Goal: Entertainment & Leisure: Browse casually

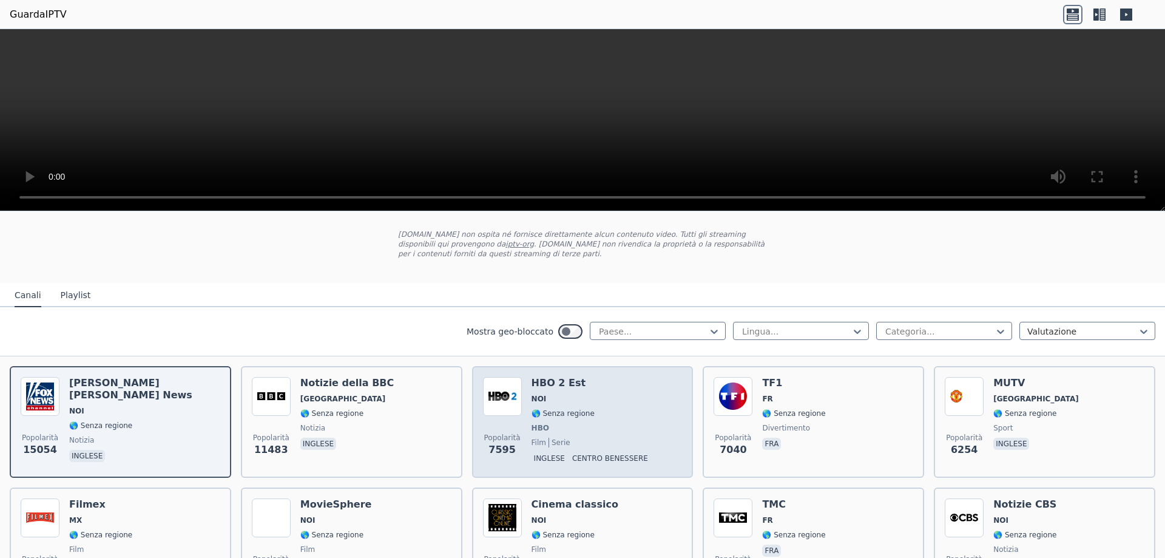
scroll to position [121, 0]
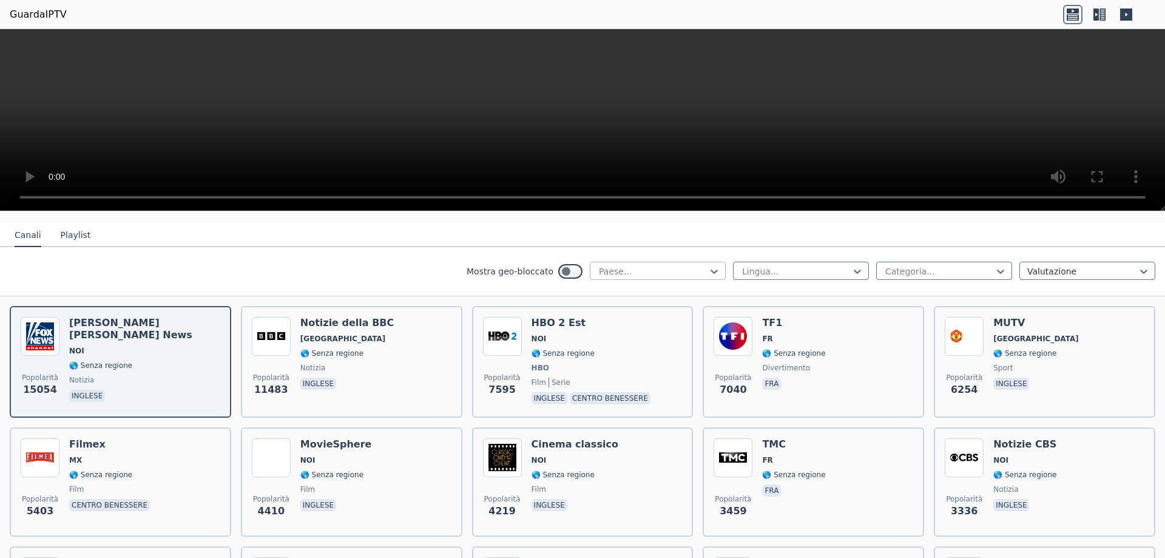
click at [641, 268] on div at bounding box center [653, 271] width 110 height 12
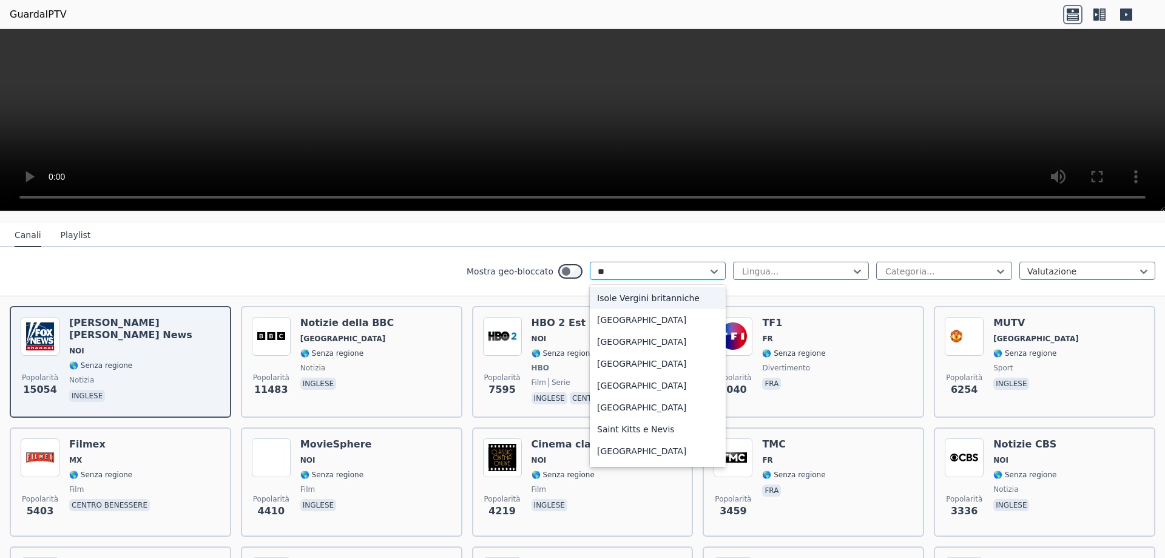
type input "***"
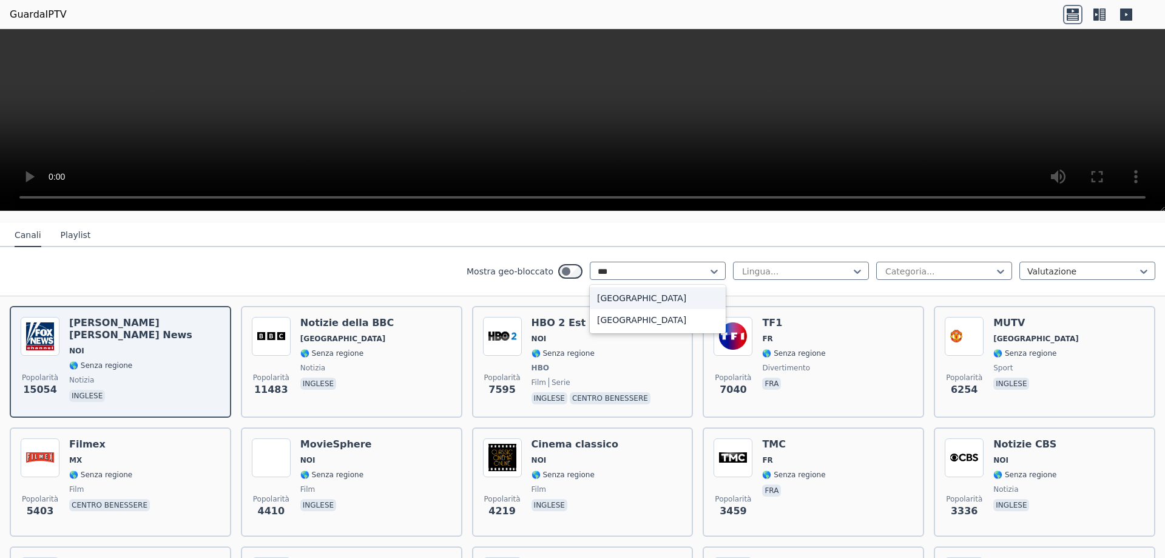
click at [634, 297] on div "[GEOGRAPHIC_DATA]" at bounding box center [658, 298] width 136 height 22
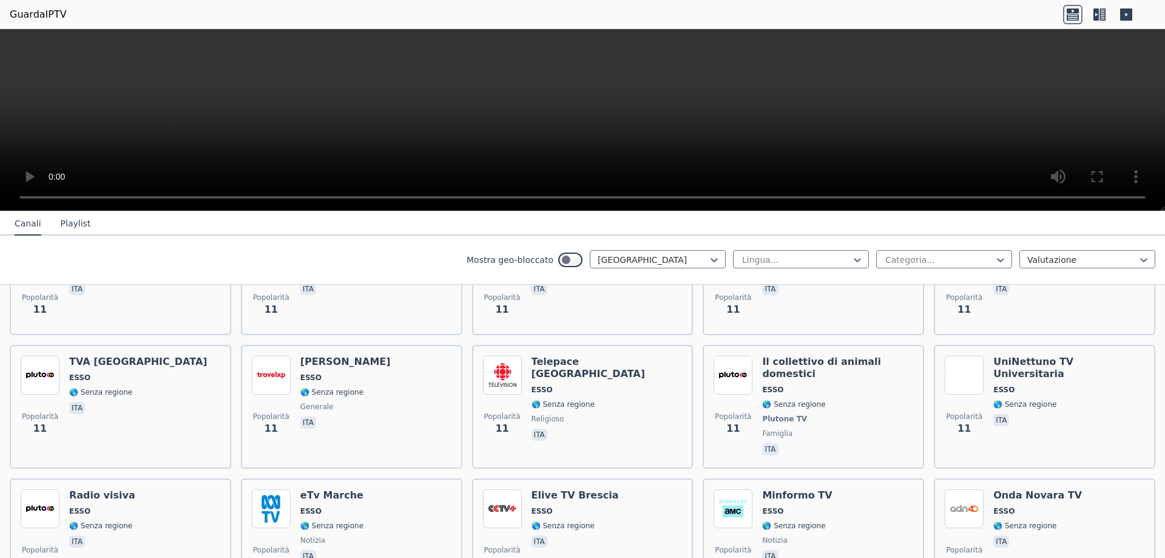
scroll to position [4551, 0]
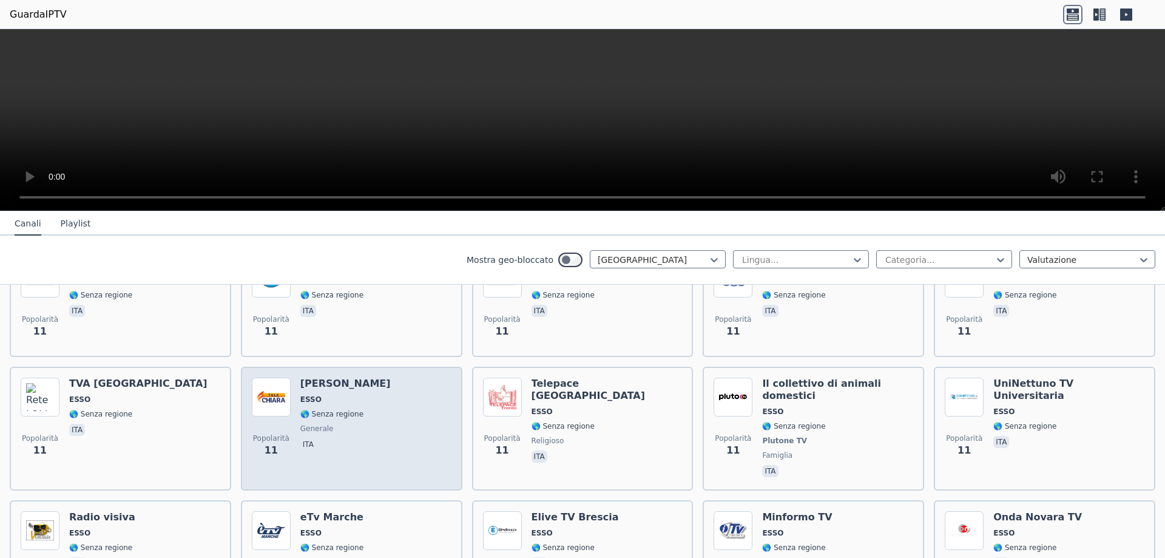
click at [306, 363] on font "ESSO" at bounding box center [310, 399] width 21 height 8
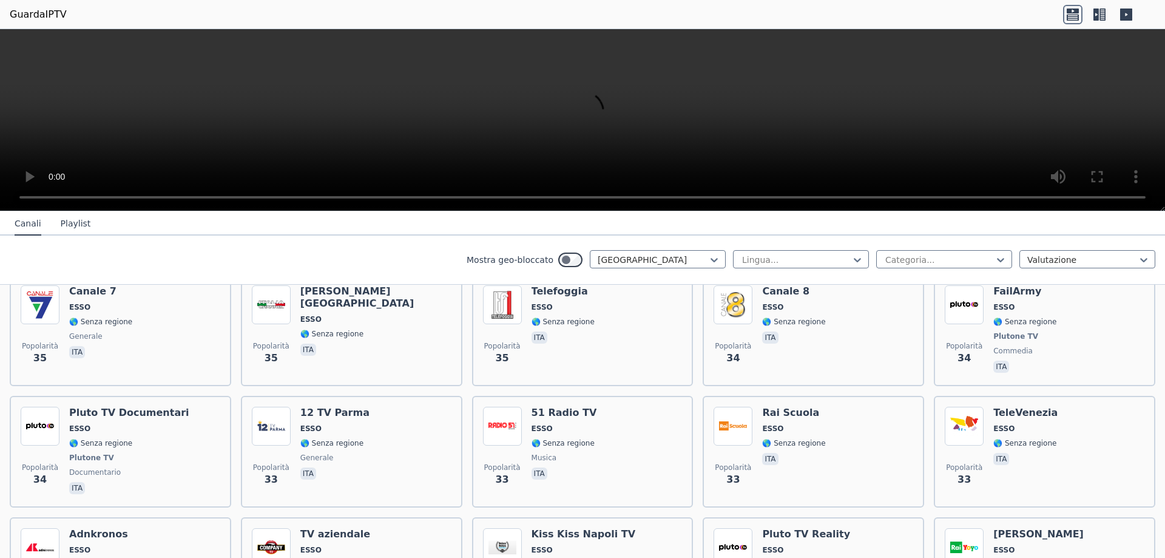
scroll to position [1335, 0]
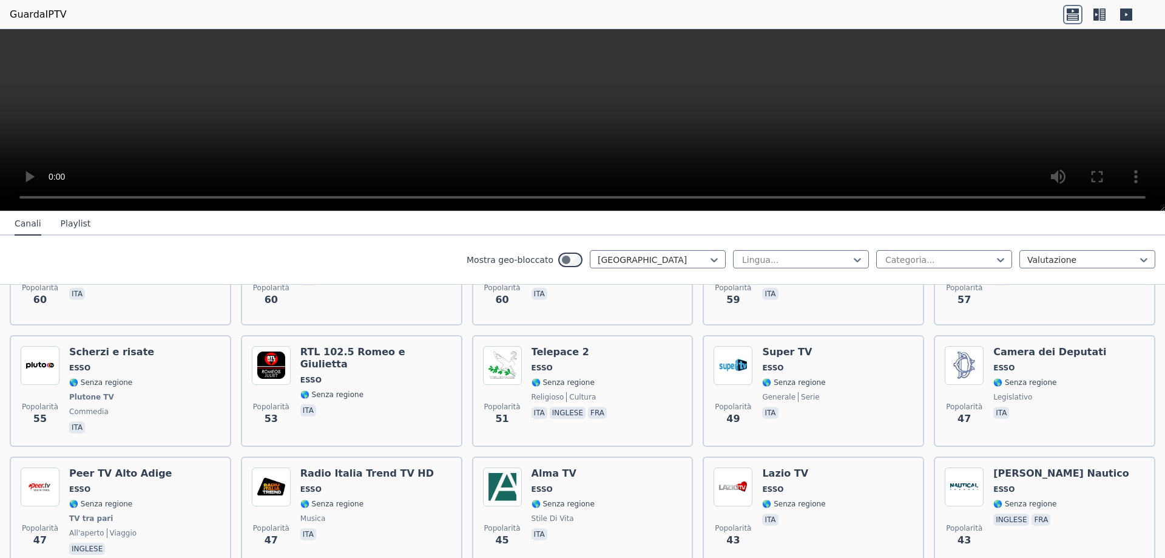
click at [76, 227] on font "Playlist" at bounding box center [76, 223] width 30 height 10
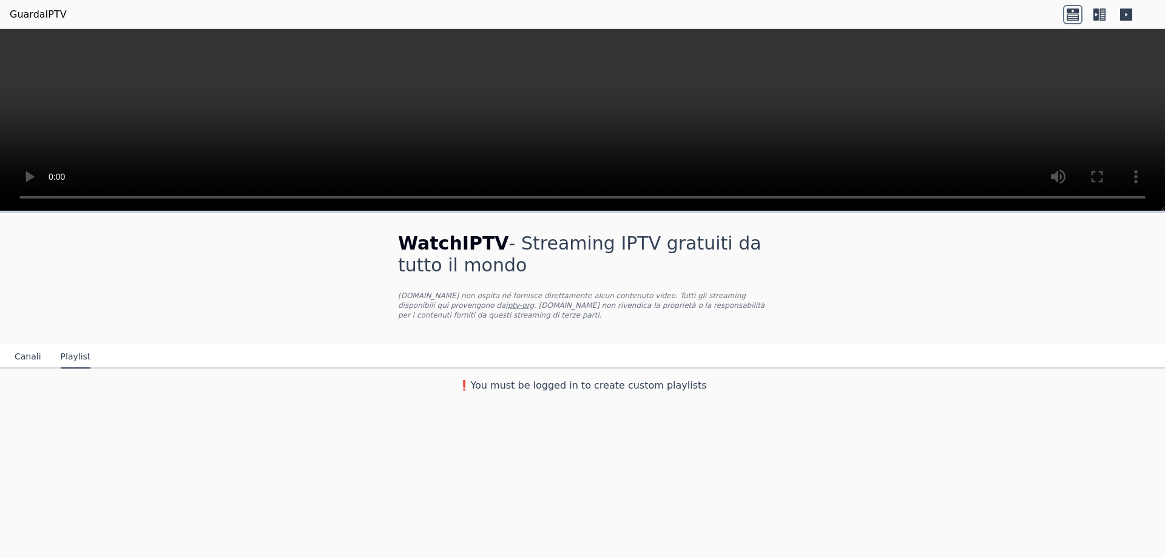
scroll to position [0, 0]
click at [455, 305] on font ". [DOMAIN_NAME] non rivendica la proprietà o la responsabilità per i contenuti …" at bounding box center [581, 310] width 367 height 18
click at [492, 363] on font "❗️Devi aver effettuato l'accesso per creare playlist personalizzate" at bounding box center [583, 385] width 322 height 12
click at [21, 352] on font "Canali" at bounding box center [28, 356] width 27 height 10
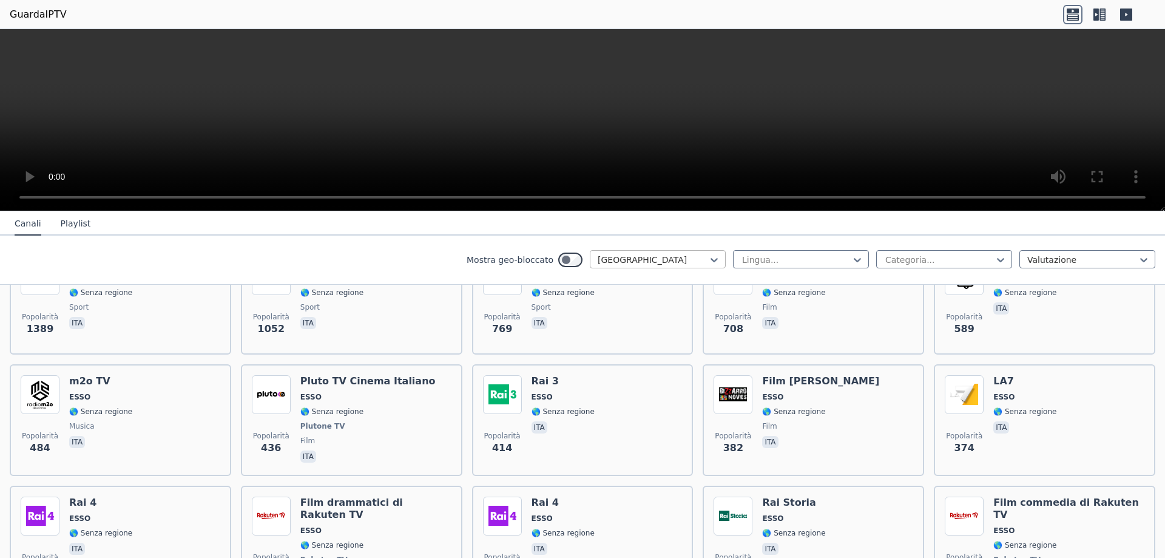
scroll to position [61, 0]
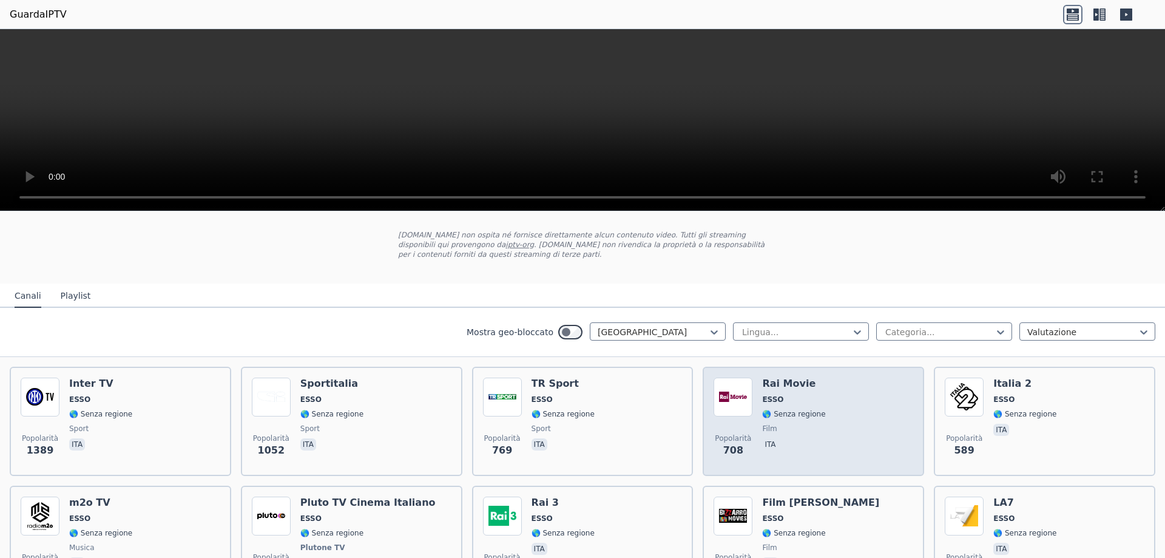
click at [765, 363] on font "ESSO" at bounding box center [772, 399] width 21 height 8
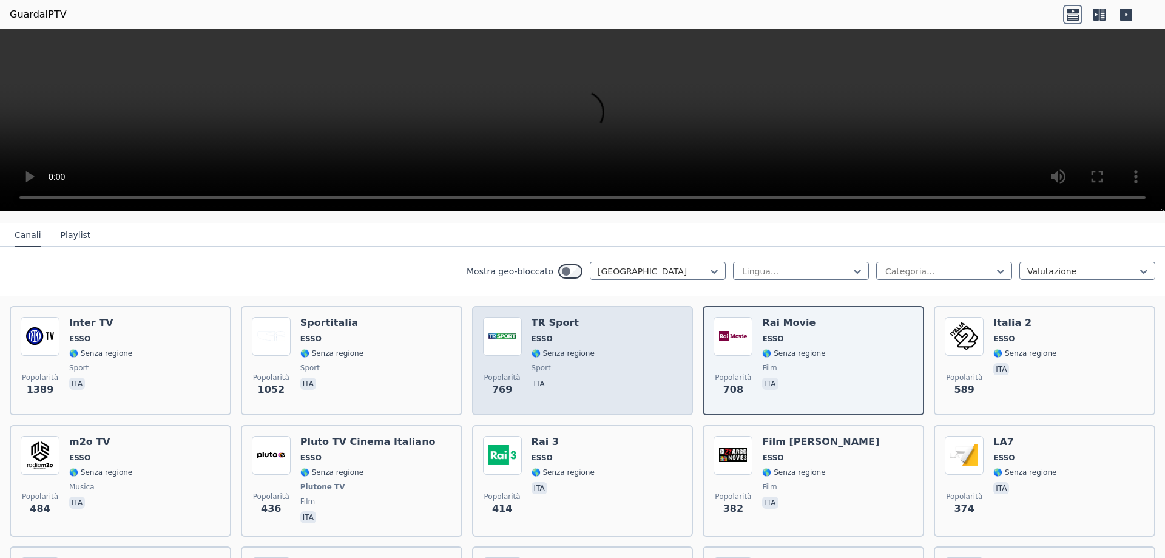
scroll to position [0, 0]
